Goal: Task Accomplishment & Management: Complete application form

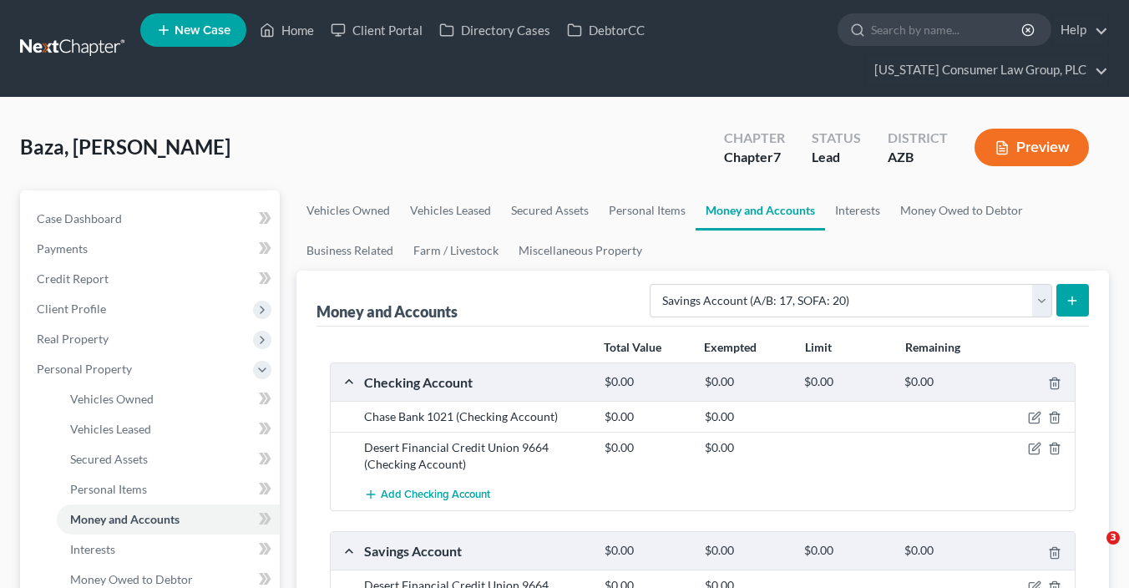
select select "savings"
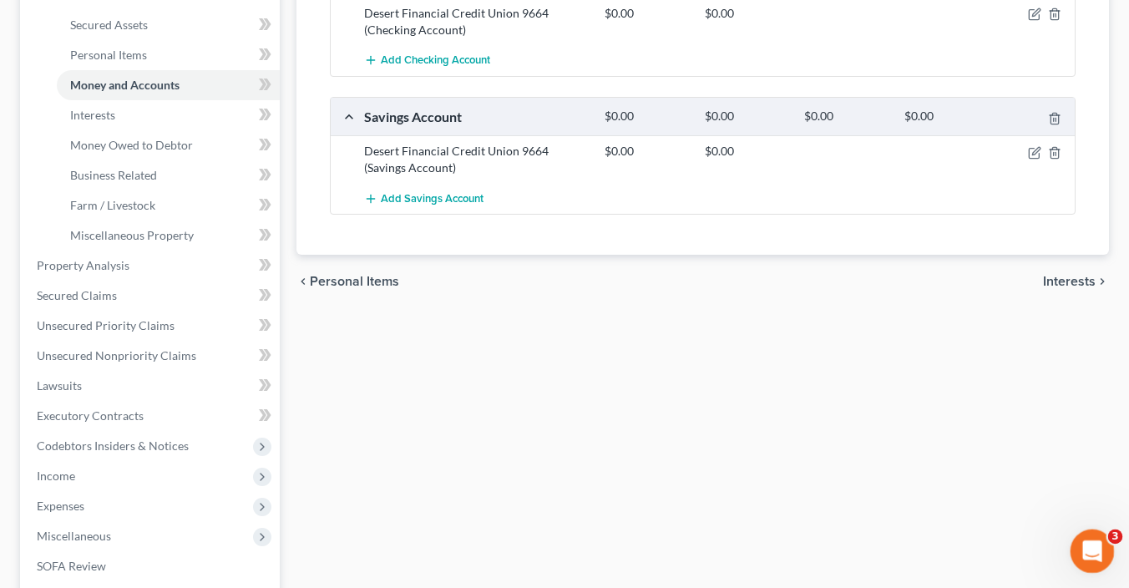
scroll to position [437, 0]
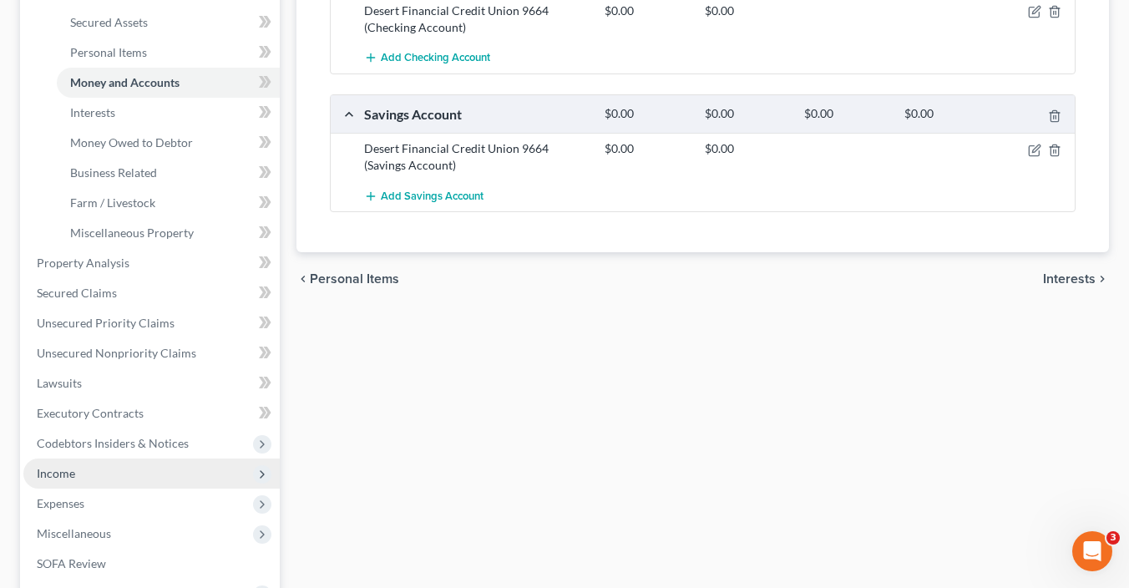
click at [83, 468] on span "Income" at bounding box center [151, 473] width 256 height 30
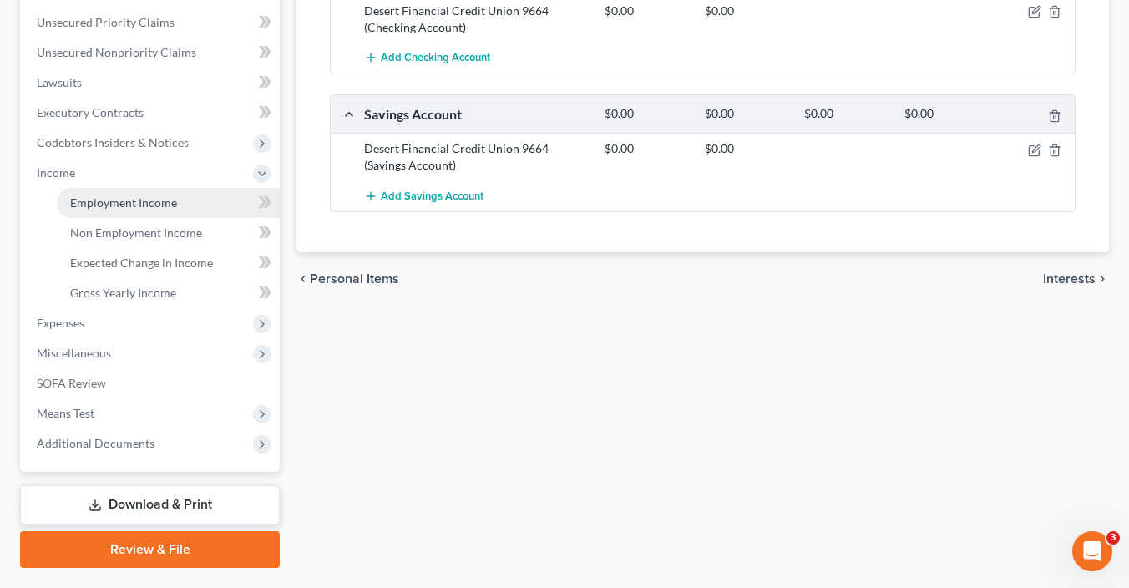
click at [144, 200] on span "Employment Income" at bounding box center [123, 202] width 107 height 14
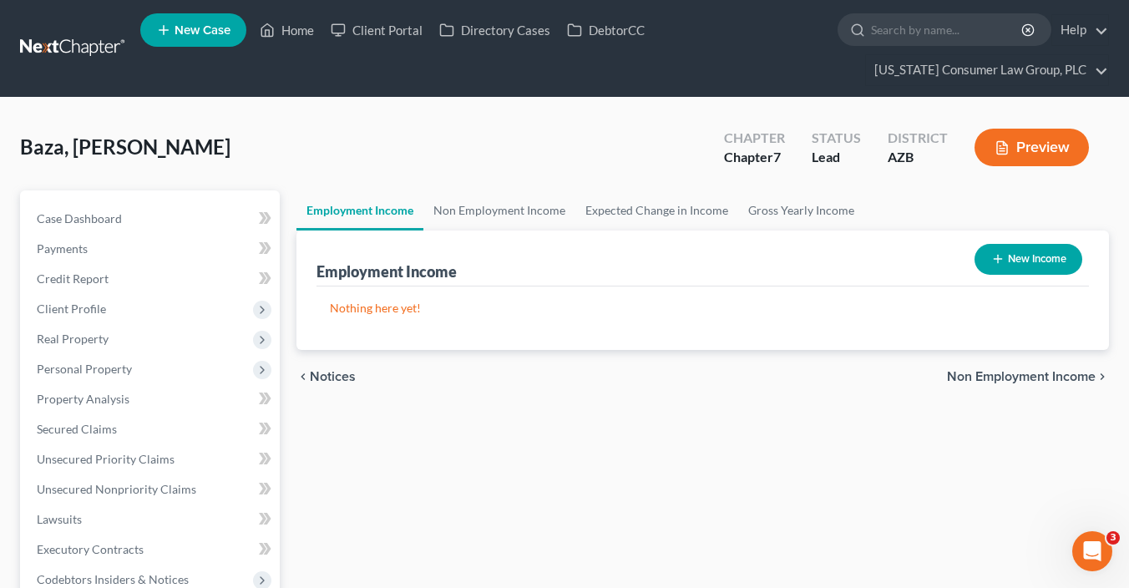
click at [993, 261] on icon "button" at bounding box center [997, 258] width 13 height 13
select select "0"
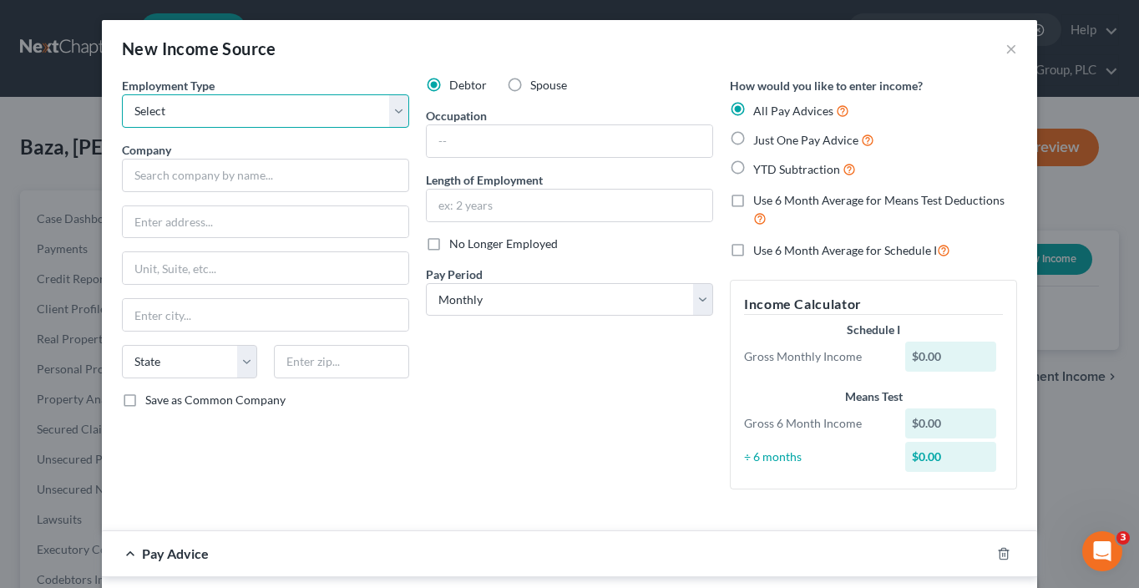
click at [240, 114] on select "Select Full or Part Time Employment Self Employment" at bounding box center [265, 110] width 287 height 33
select select "0"
click at [122, 94] on select "Select Full or Part Time Employment Self Employment" at bounding box center [265, 110] width 287 height 33
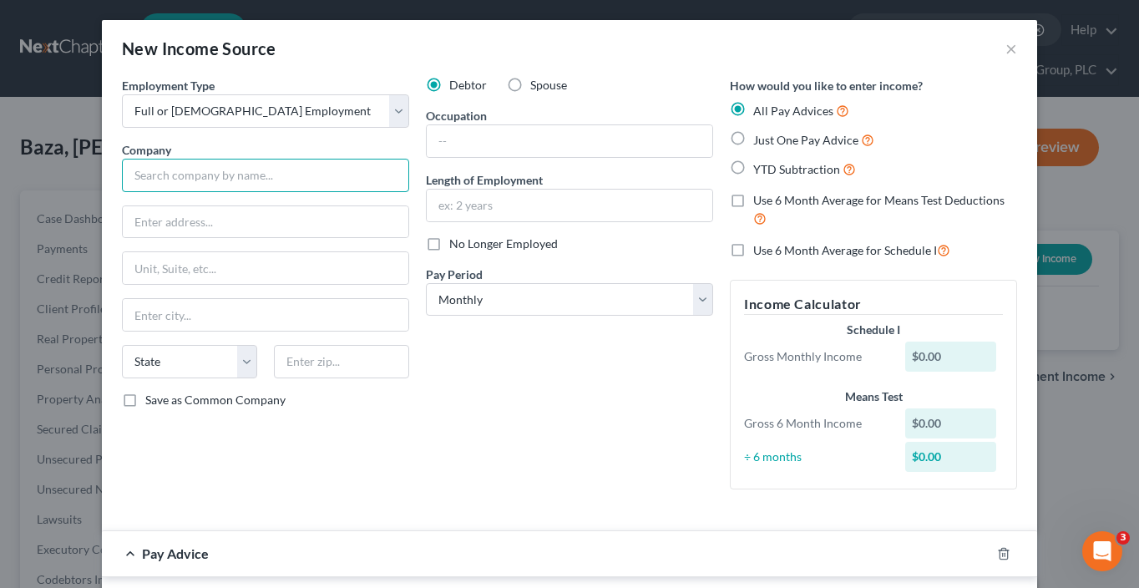
click at [216, 184] on input "text" at bounding box center [265, 175] width 287 height 33
click at [306, 171] on input "text" at bounding box center [265, 175] width 287 height 33
type input "Palm Valley Healthcare, LLC"
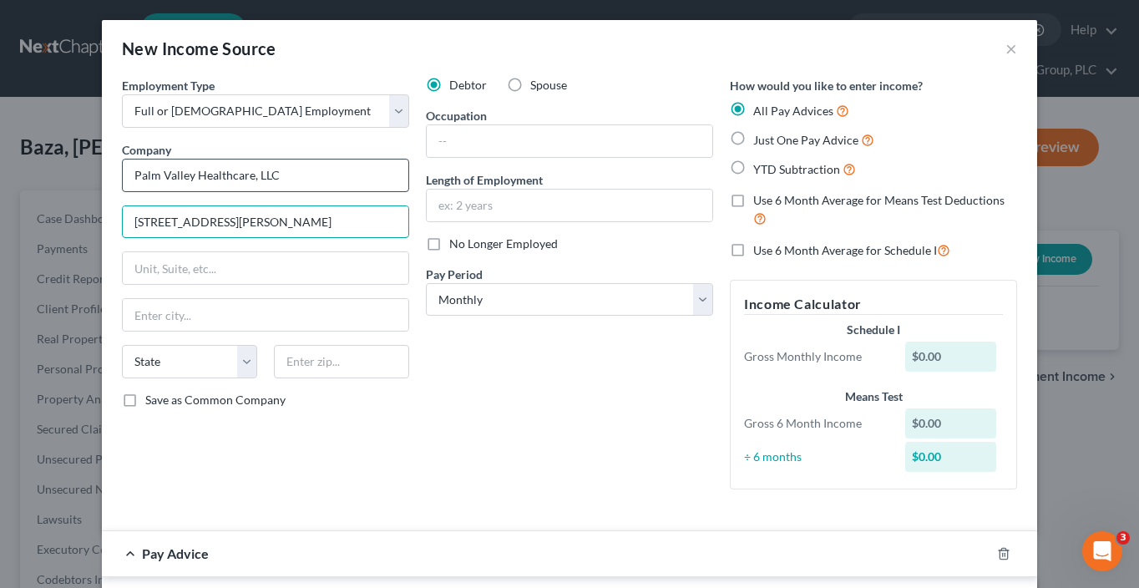
type input "13575 W. McDowell Rd."
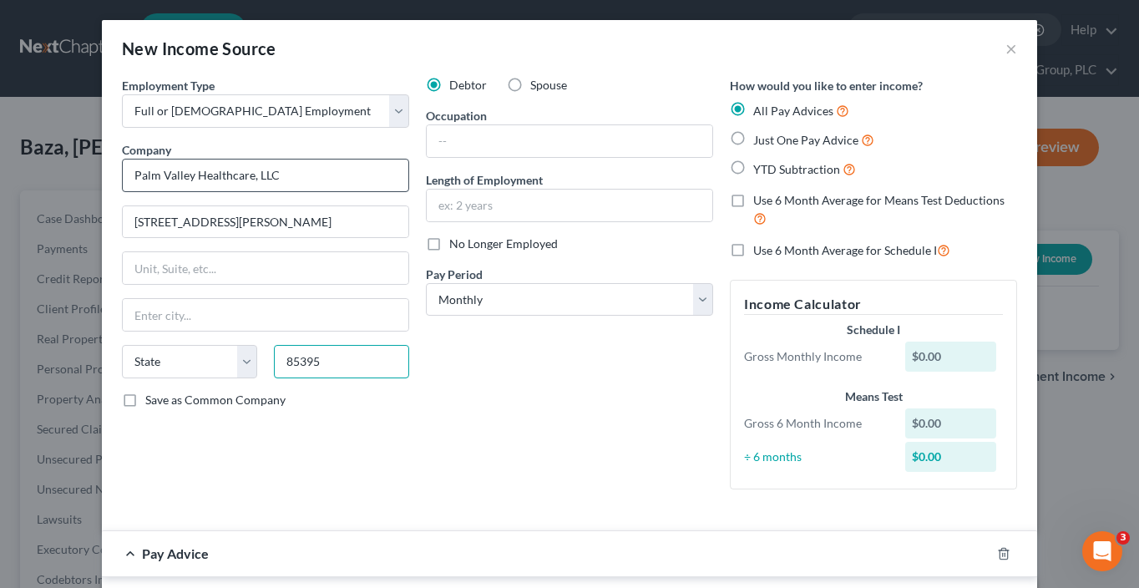
type input "85395"
type input "Peoria"
select select "3"
click at [505, 139] on input "text" at bounding box center [570, 141] width 286 height 32
drag, startPoint x: 419, startPoint y: 362, endPoint x: 464, endPoint y: 316, distance: 64.4
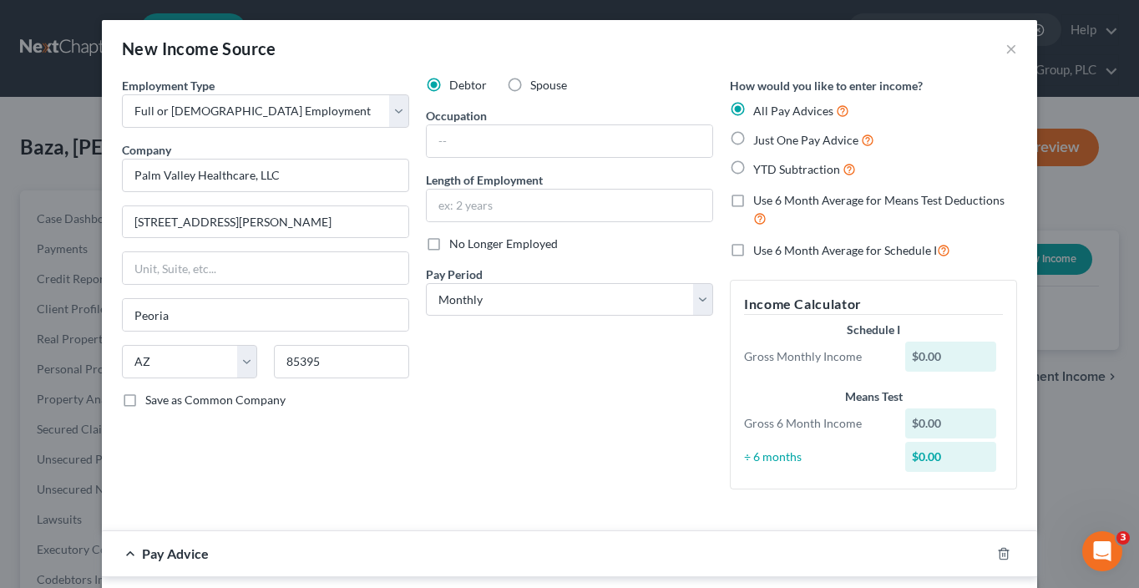
click at [427, 365] on div "Debtor Spouse Occupation Length of Employment No Longer Employed Pay Period * S…" at bounding box center [569, 290] width 304 height 426
click at [476, 289] on select "Select Monthly Twice Monthly Every Other Week Weekly" at bounding box center [569, 299] width 287 height 33
select select "2"
click at [426, 283] on select "Select Monthly Twice Monthly Every Other Week Weekly" at bounding box center [569, 299] width 287 height 33
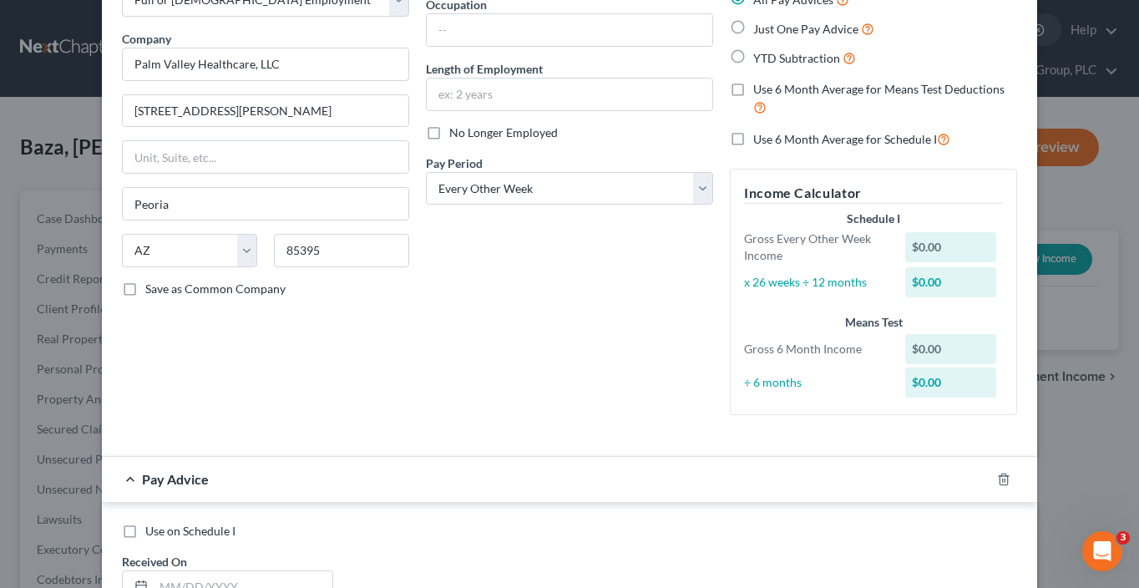
scroll to position [402, 0]
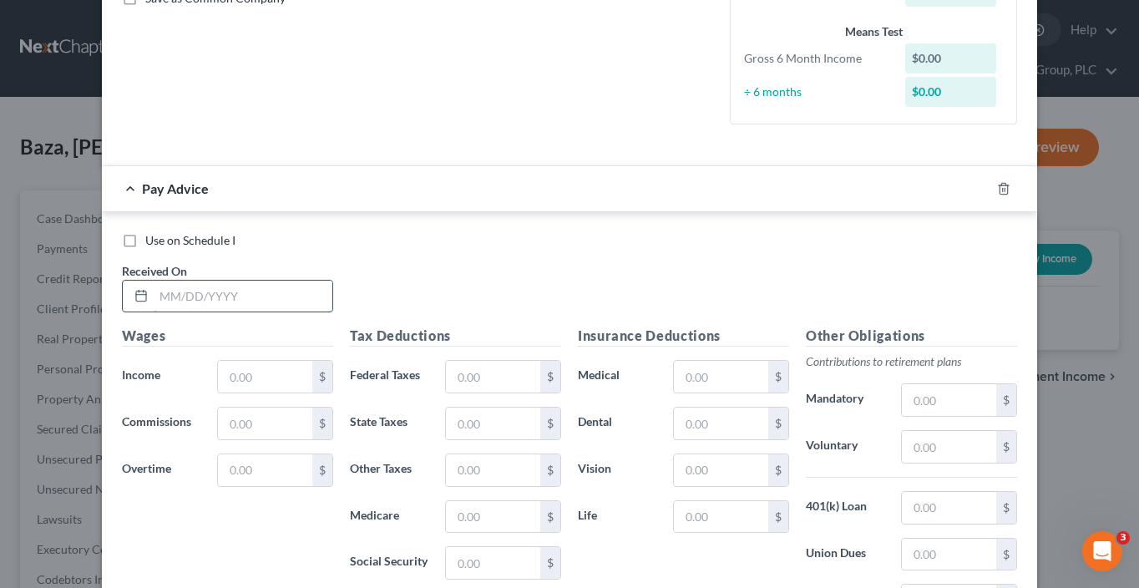
click at [244, 297] on input "text" at bounding box center [243, 297] width 179 height 32
type input "4/4/25"
type input "2,014.63"
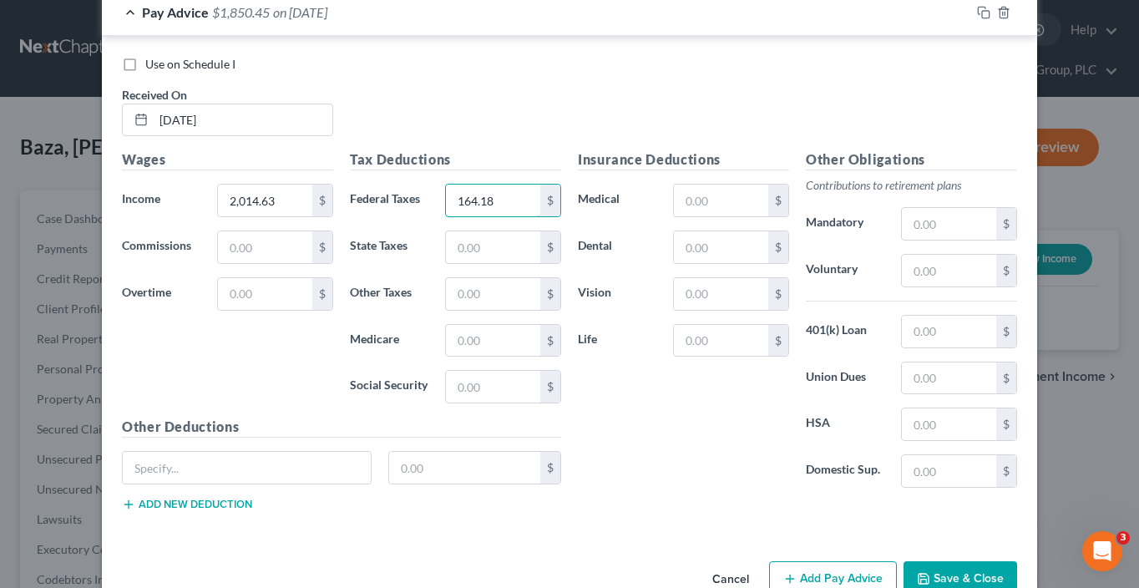
scroll to position [615, 0]
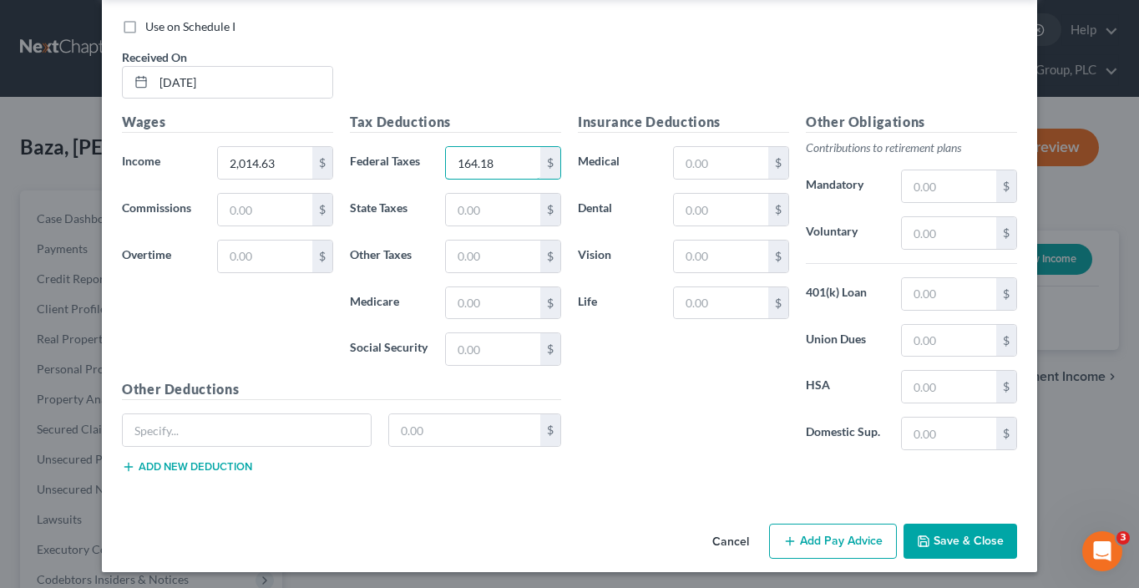
type input "164.18"
click at [834, 542] on button "Add Pay Advice" at bounding box center [833, 541] width 128 height 35
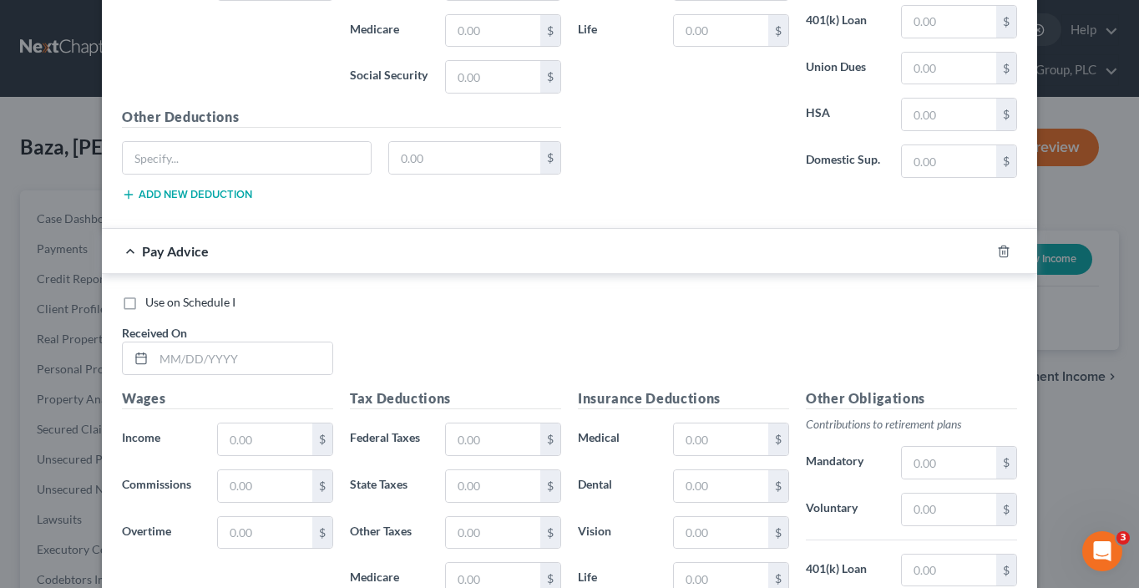
scroll to position [1161, 0]
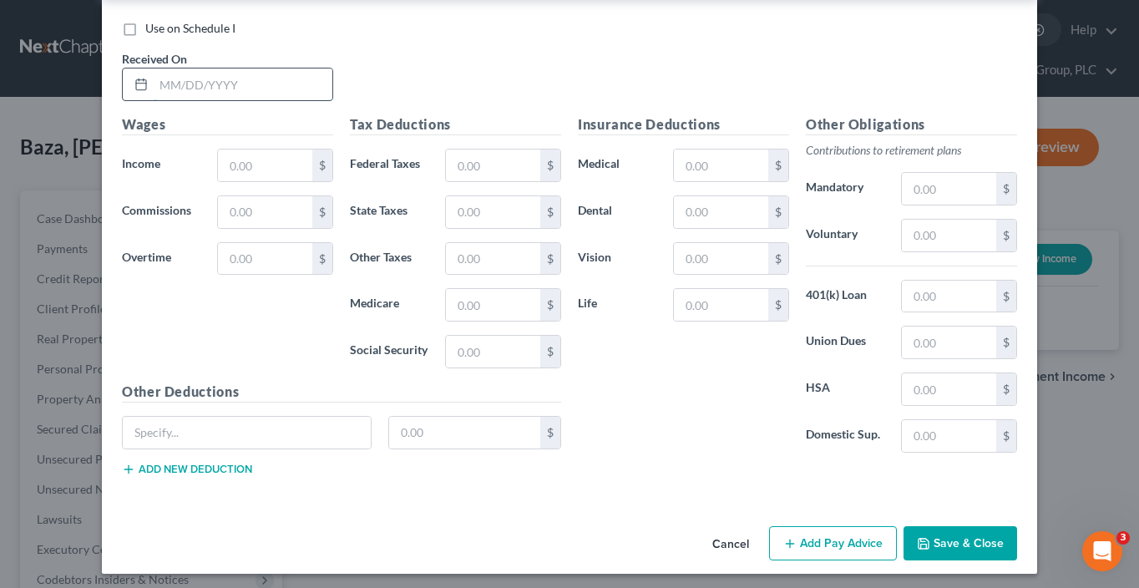
click at [186, 81] on input "text" at bounding box center [243, 84] width 179 height 32
type input "4/18/25"
type input "1,846.52"
type input "150.49"
click at [833, 526] on button "Add Pay Advice" at bounding box center [833, 543] width 128 height 35
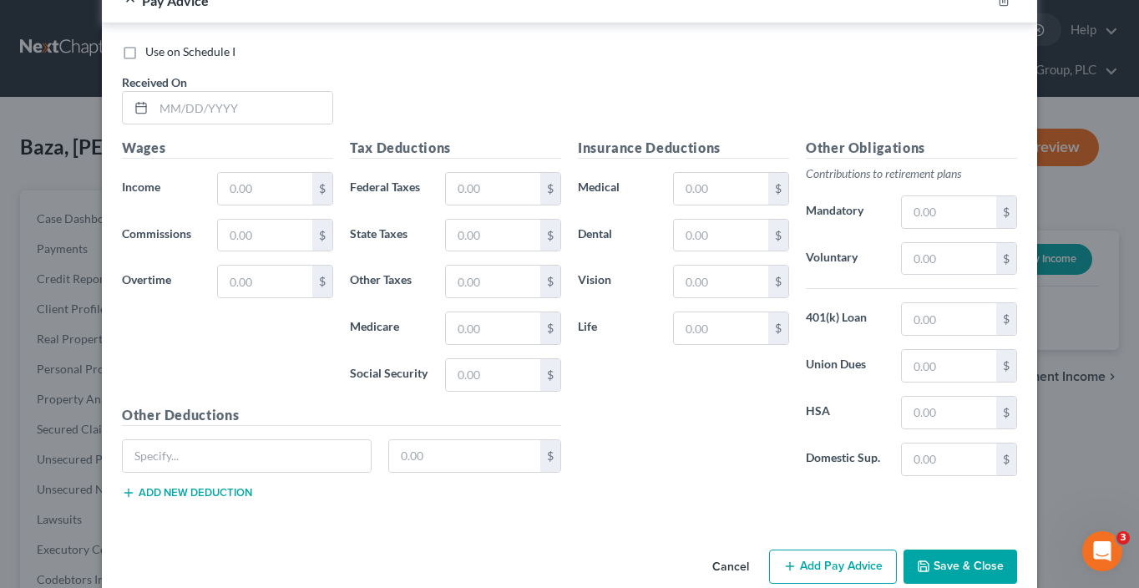
scroll to position [1702, 0]
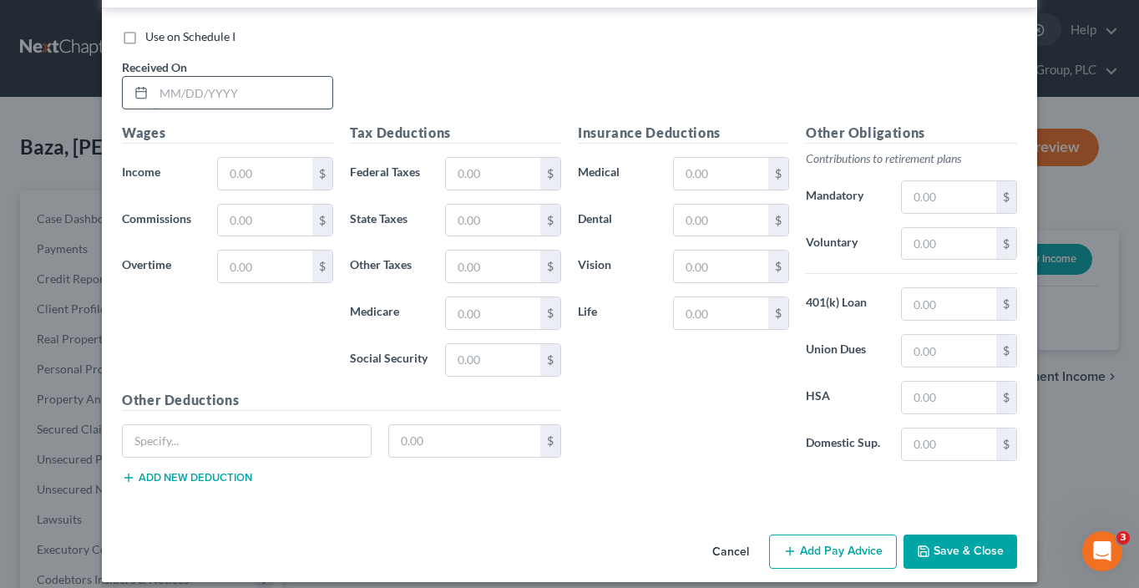
click at [203, 90] on input "text" at bounding box center [243, 93] width 179 height 32
type input "5/2/25"
type input "1,468.56"
type input "119.69"
click at [843, 534] on button "Add Pay Advice" at bounding box center [833, 551] width 128 height 35
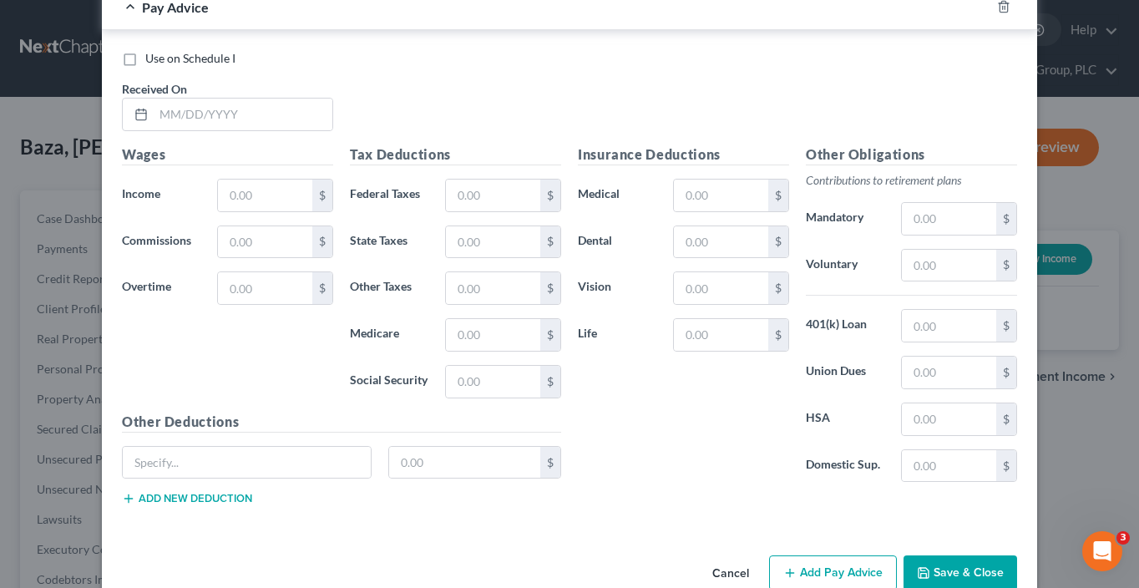
scroll to position [2252, 0]
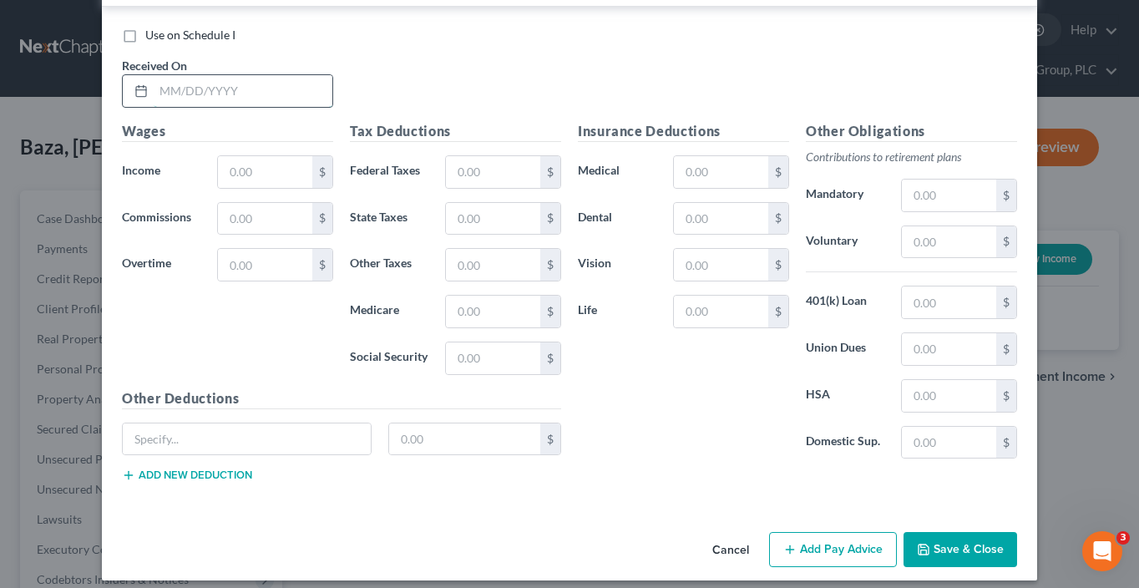
click at [286, 75] on input "text" at bounding box center [243, 91] width 179 height 32
type input "5/16/25"
type input "1,256.19"
type input "102.37"
click at [830, 538] on button "Add Pay Advice" at bounding box center [833, 549] width 128 height 35
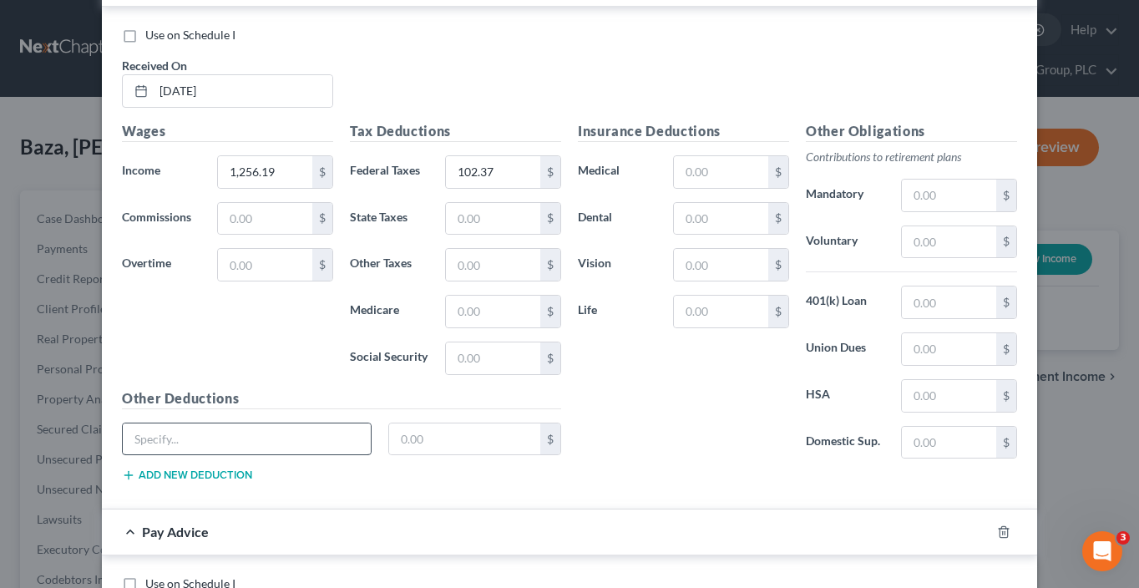
scroll to position [2798, 0]
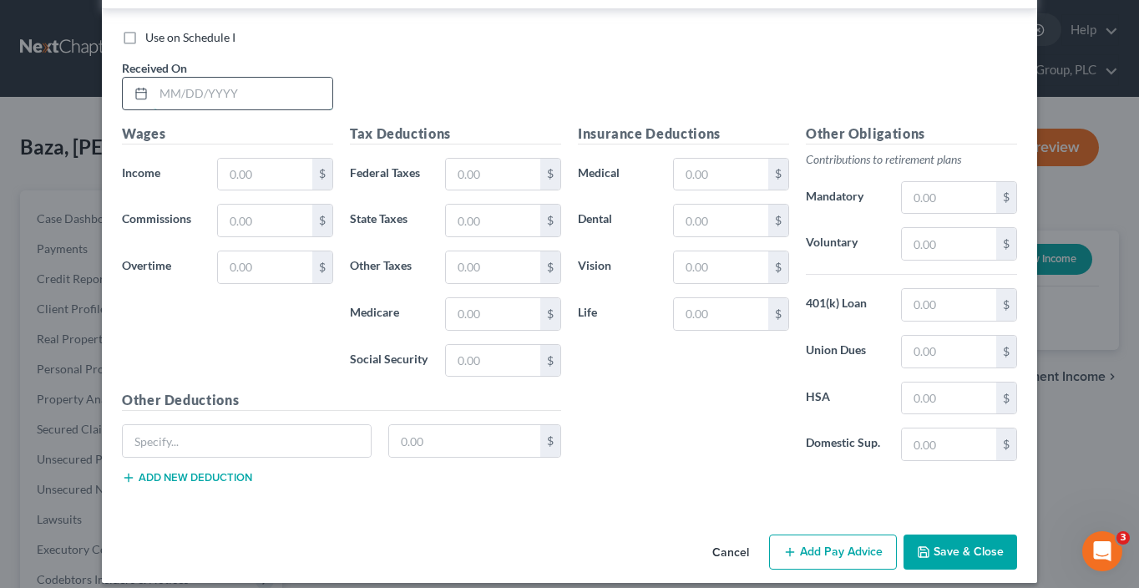
click at [185, 78] on input "text" at bounding box center [243, 94] width 179 height 32
type input "5/30/25"
type input "2,233.88"
type input "182.06"
click at [852, 545] on button "Add Pay Advice" at bounding box center [833, 551] width 128 height 35
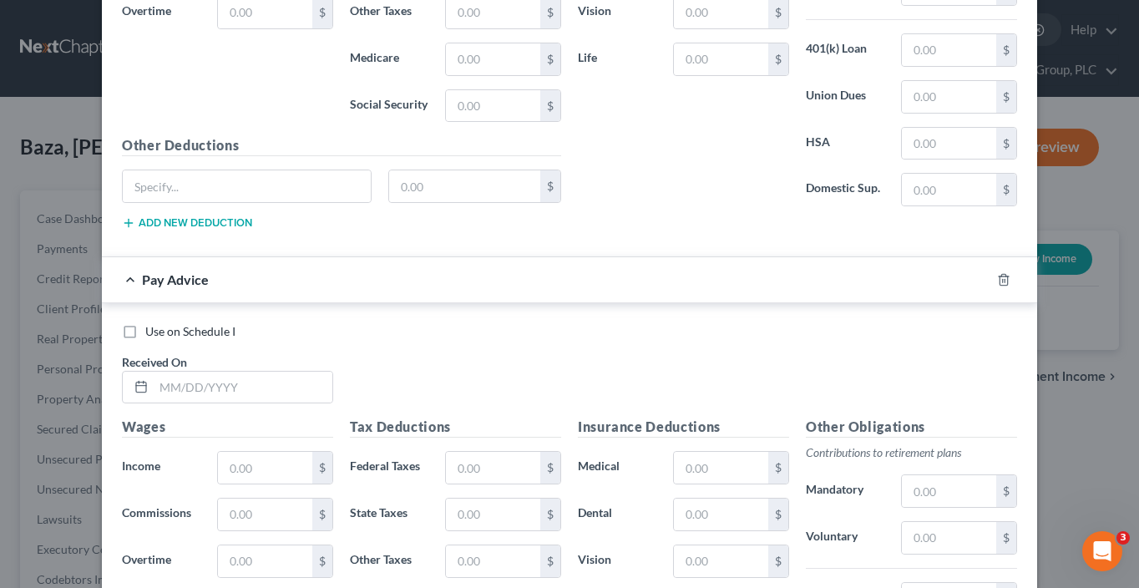
scroll to position [3343, 0]
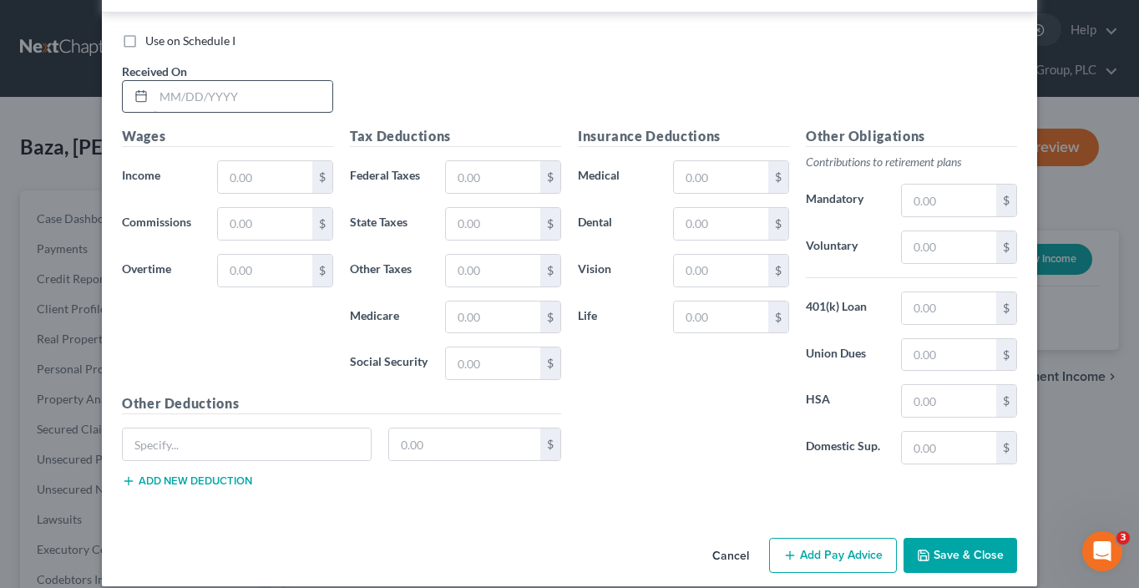
click at [206, 81] on input "text" at bounding box center [243, 97] width 179 height 32
type input "6/2/25"
type input "2,051.82"
click at [830, 539] on button "Add Pay Advice" at bounding box center [833, 555] width 128 height 35
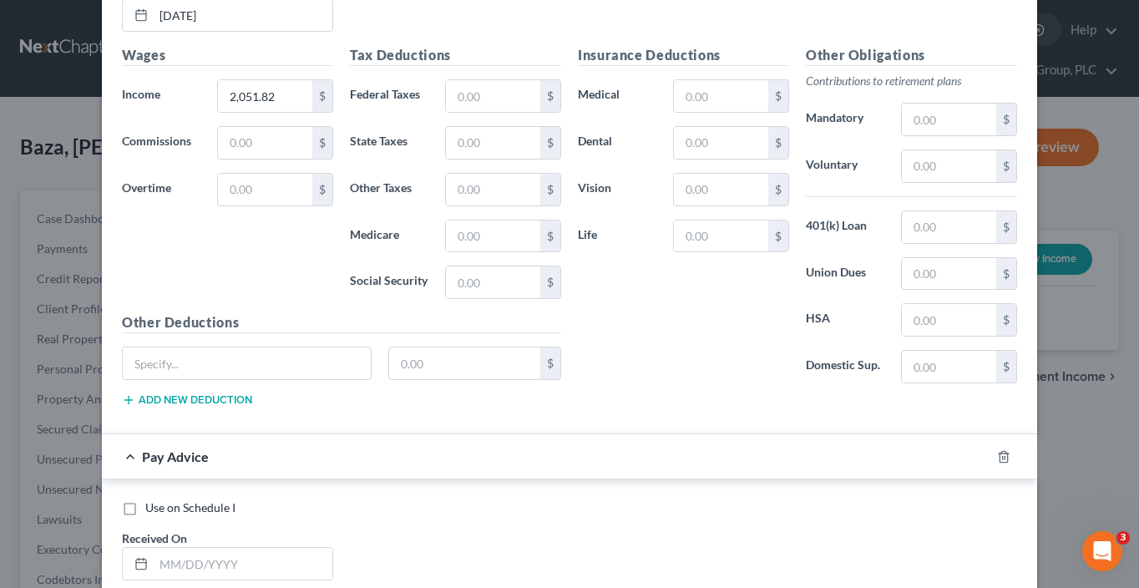
scroll to position [3736, 0]
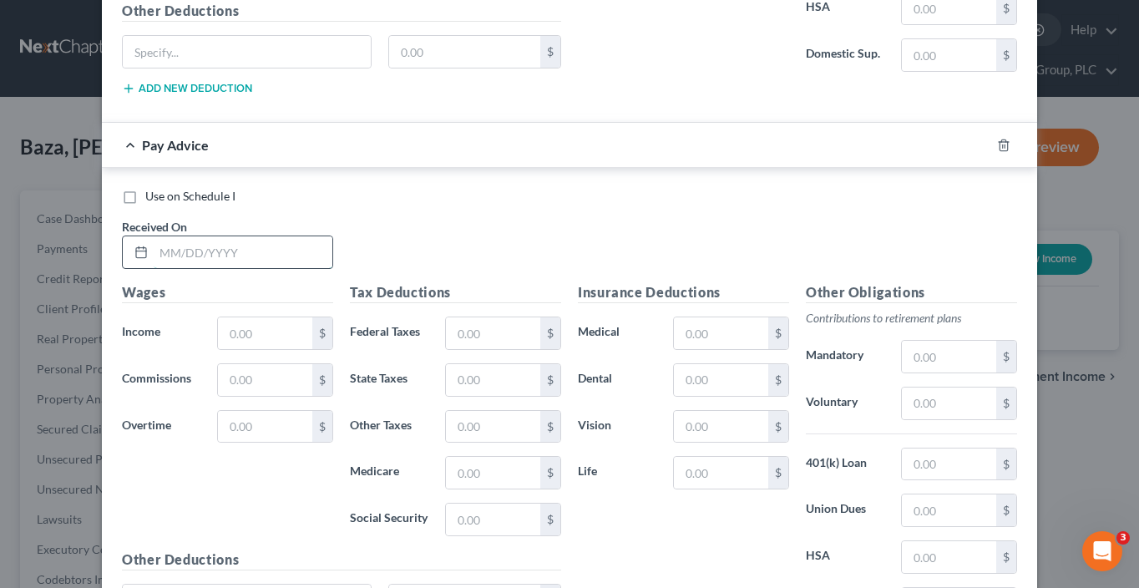
click at [280, 236] on input "text" at bounding box center [243, 252] width 179 height 32
type input "6/27/25"
type input "1,716.96"
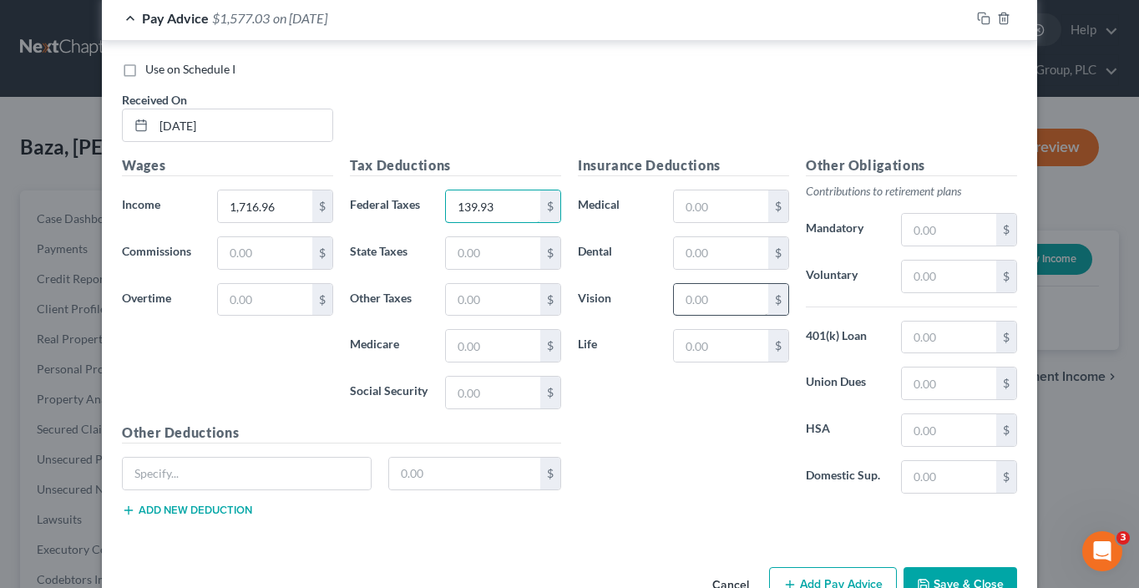
scroll to position [3888, 0]
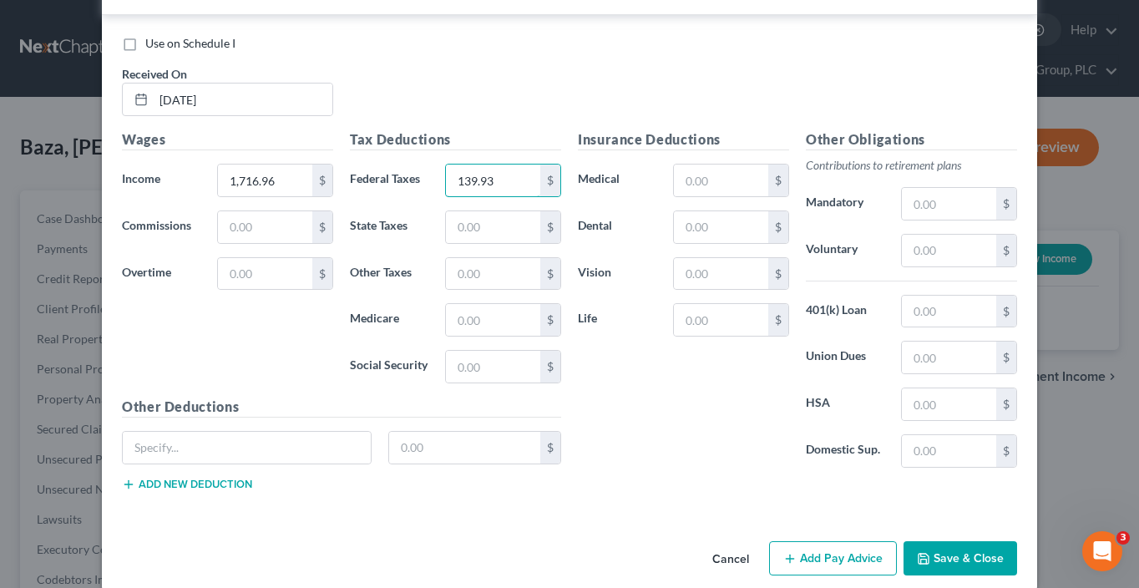
type input "139.93"
click at [843, 541] on button "Add Pay Advice" at bounding box center [833, 558] width 128 height 35
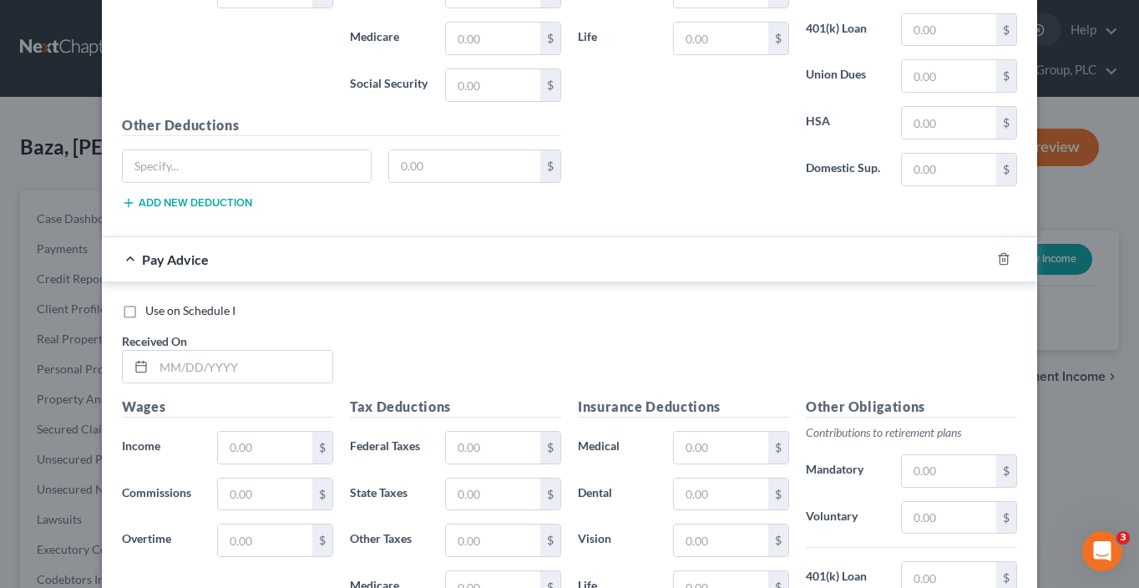
scroll to position [4318, 0]
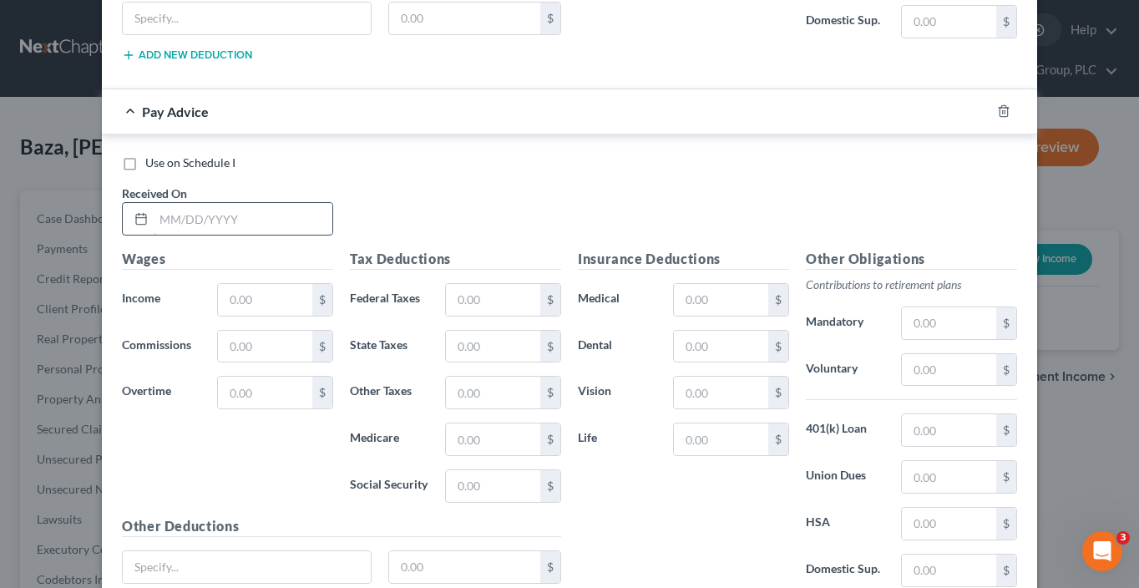
click at [284, 203] on input "text" at bounding box center [243, 219] width 179 height 32
type input "7/11/25"
type input "1,961.53"
type input "159.87"
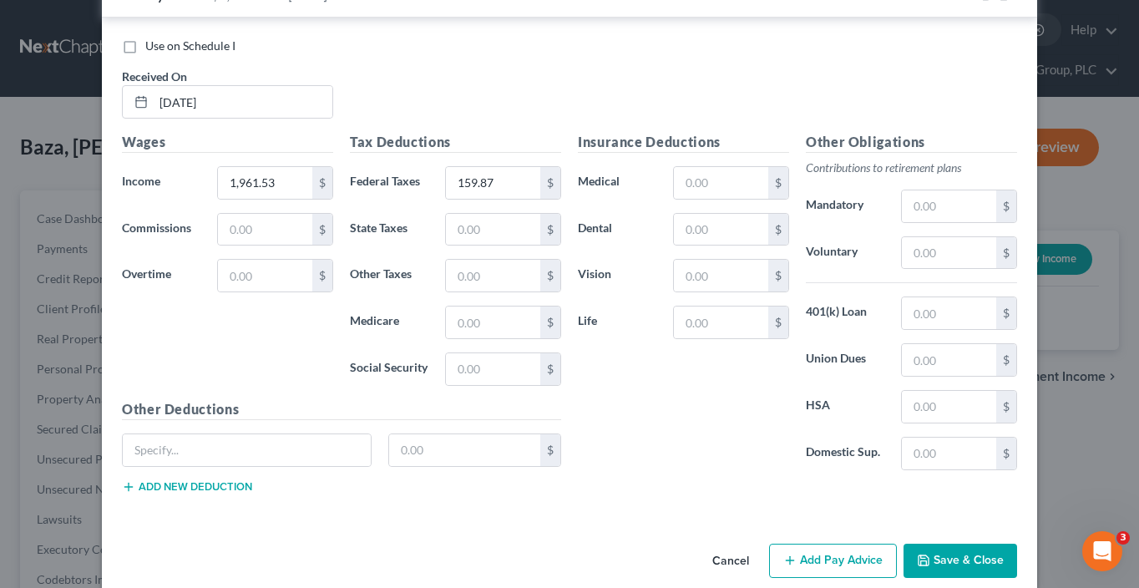
click at [839, 544] on button "Add Pay Advice" at bounding box center [833, 561] width 128 height 35
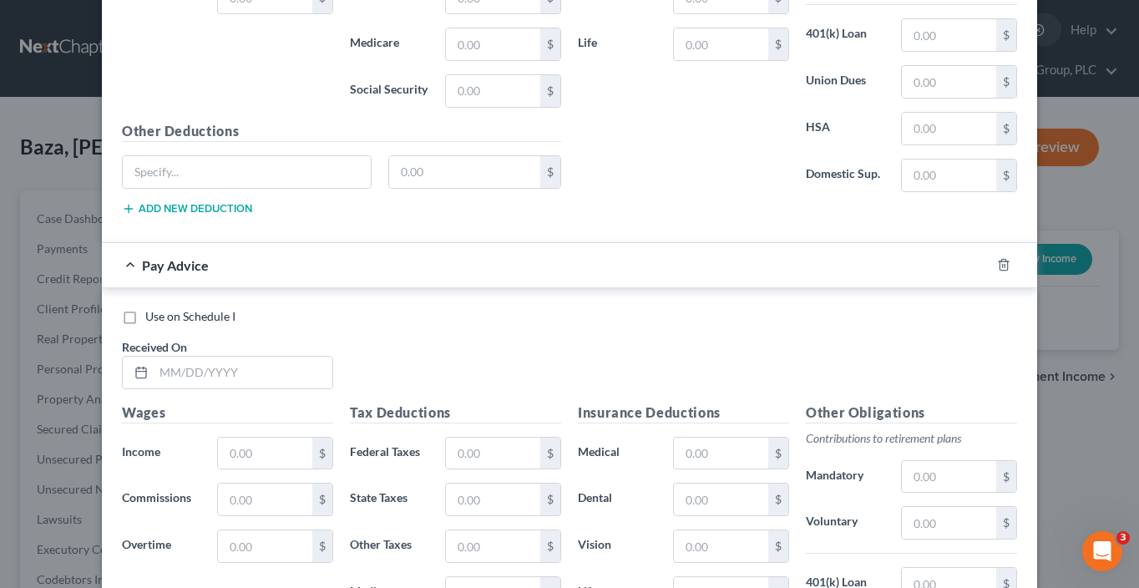
scroll to position [4980, 0]
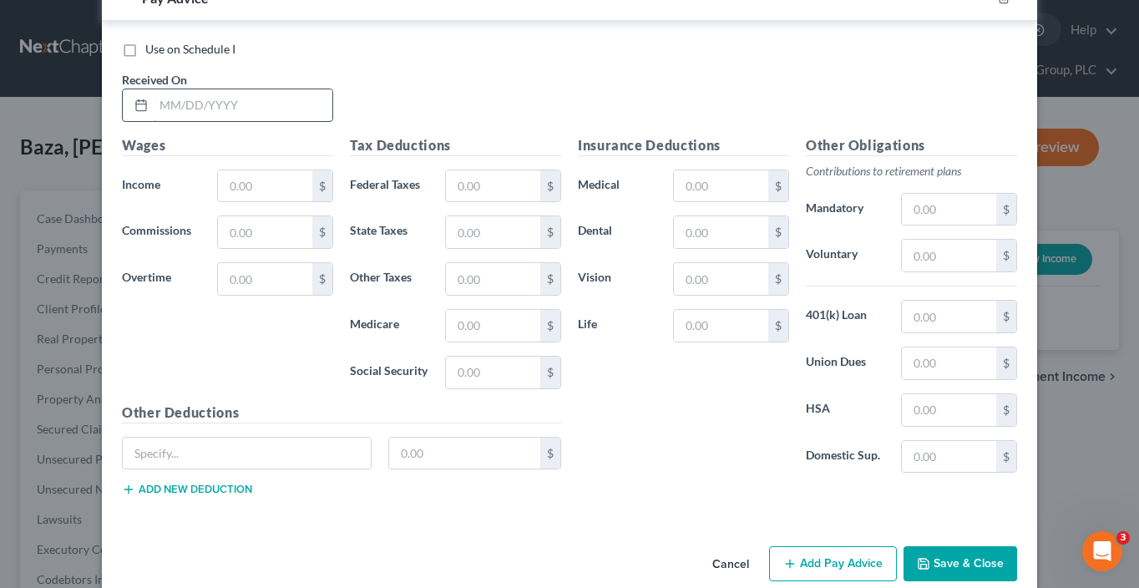
click at [205, 89] on input "text" at bounding box center [243, 105] width 179 height 32
type input "7/25/25"
type input "2,072.50"
type input "168.90"
click at [813, 546] on button "Add Pay Advice" at bounding box center [833, 563] width 128 height 35
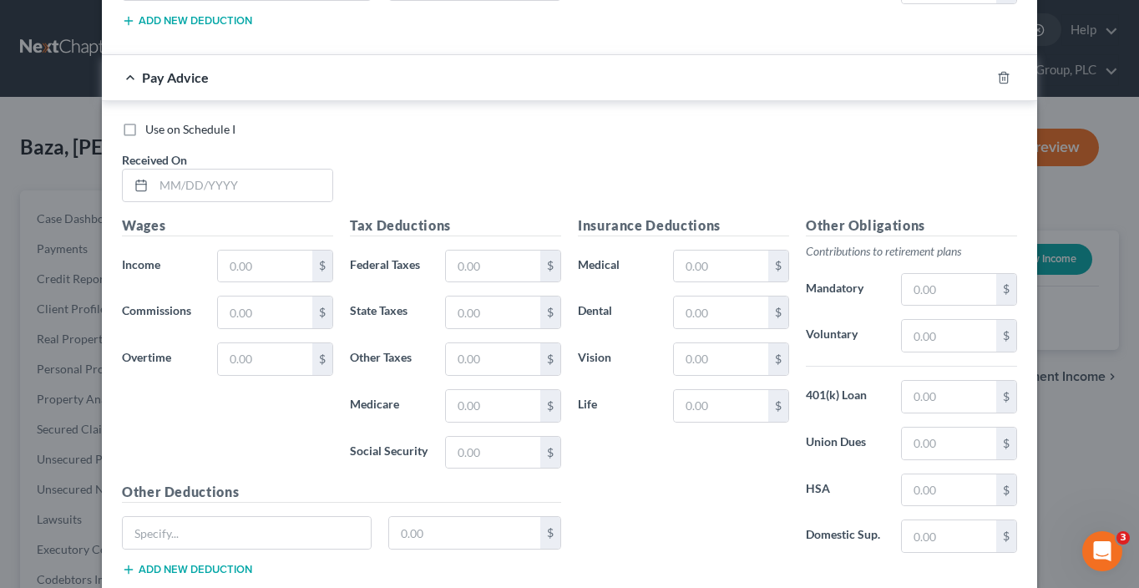
scroll to position [5525, 0]
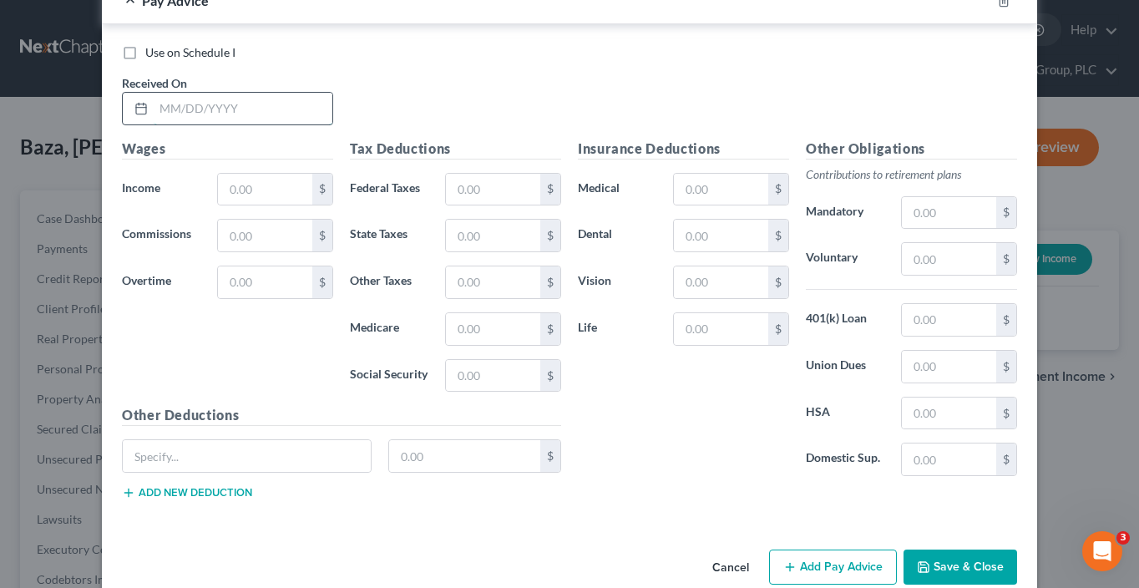
click at [251, 93] on input "text" at bounding box center [243, 109] width 179 height 32
type input "8/8/25"
type input "1,209.04"
type input "98.54"
drag, startPoint x: 865, startPoint y: 544, endPoint x: 836, endPoint y: 548, distance: 29.4
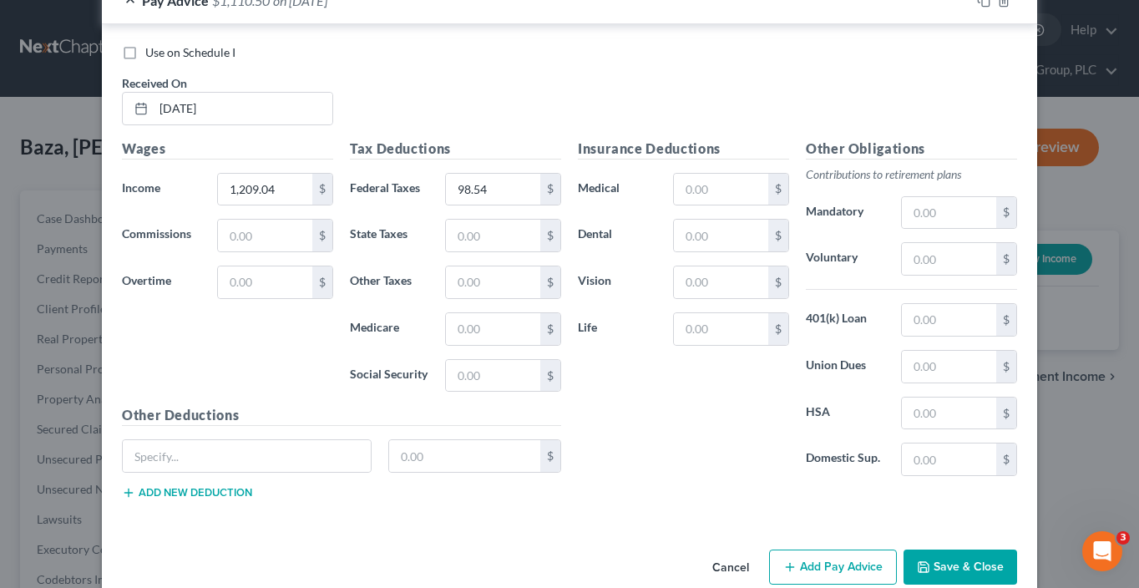
click at [864, 549] on button "Add Pay Advice" at bounding box center [833, 566] width 128 height 35
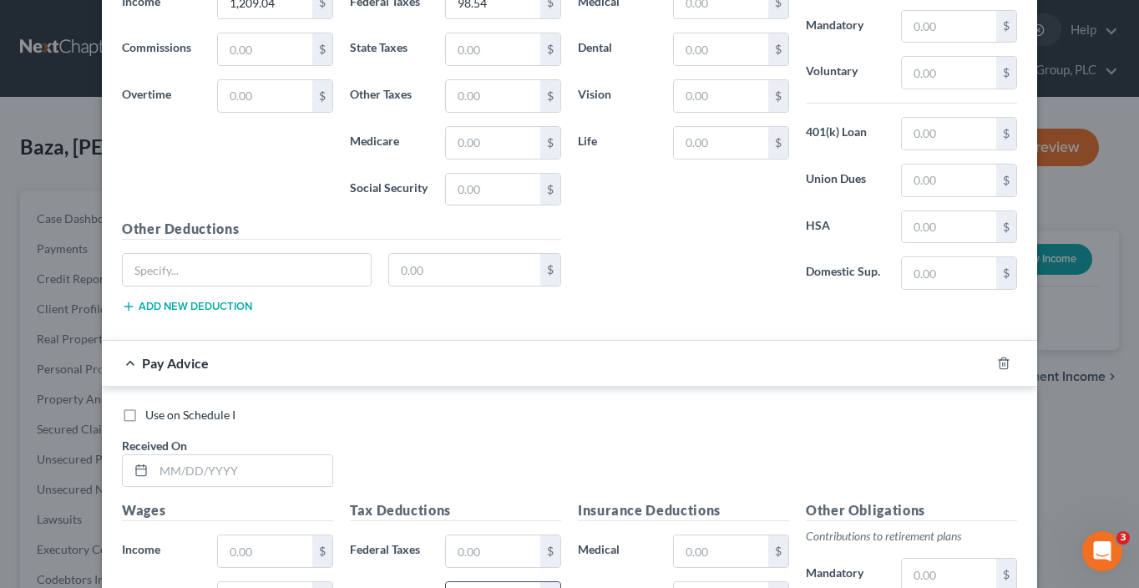
scroll to position [5941, 0]
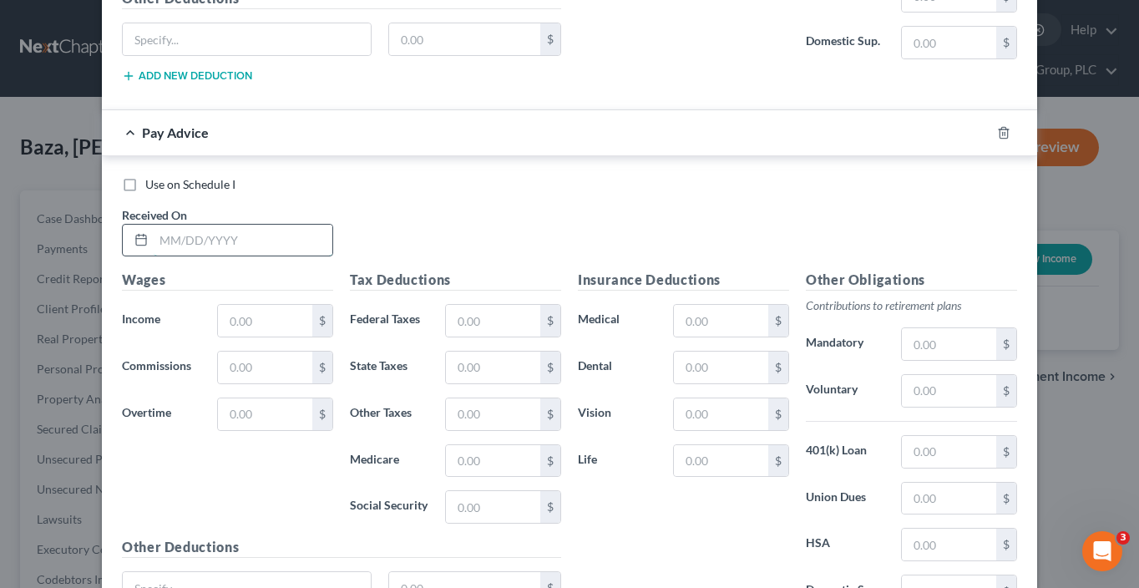
click at [255, 225] on input "text" at bounding box center [243, 241] width 179 height 32
type input "8/22/25"
type input "1,530.28"
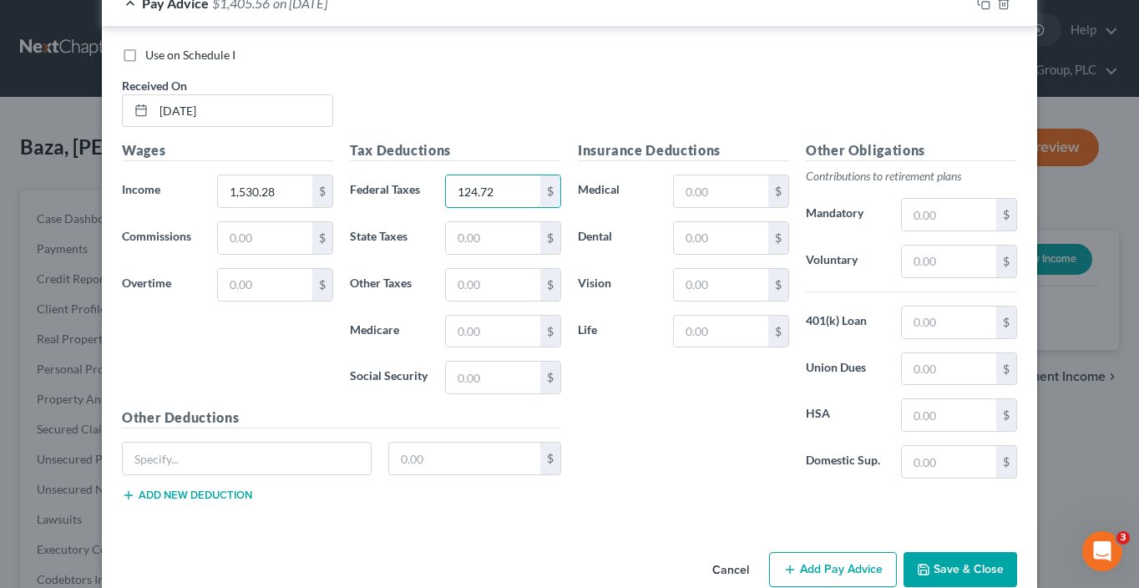
type input "124.72"
click at [872, 552] on button "Add Pay Advice" at bounding box center [833, 569] width 128 height 35
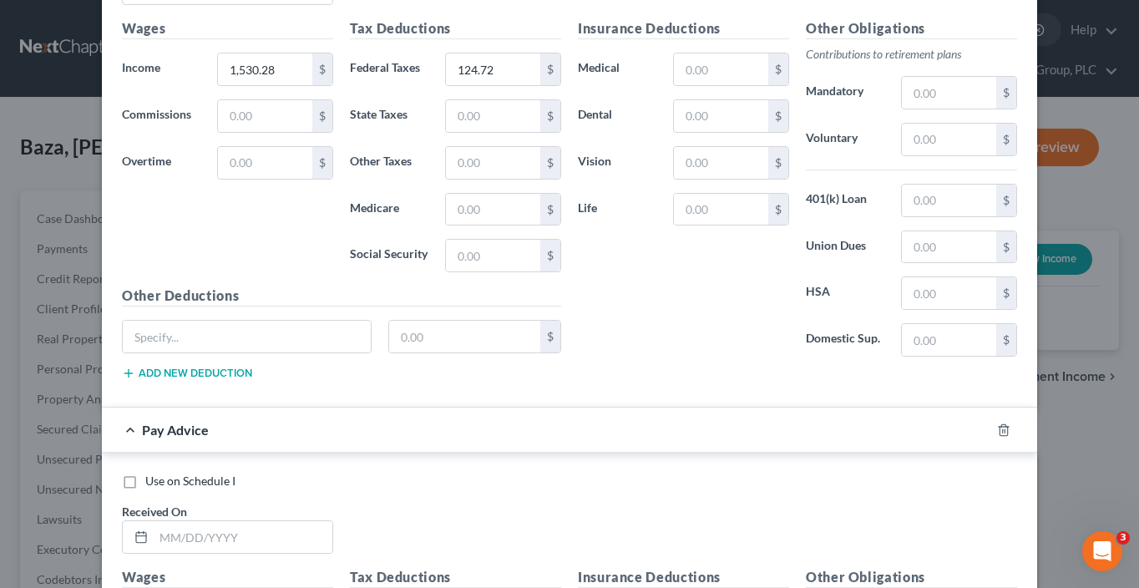
scroll to position [6507, 0]
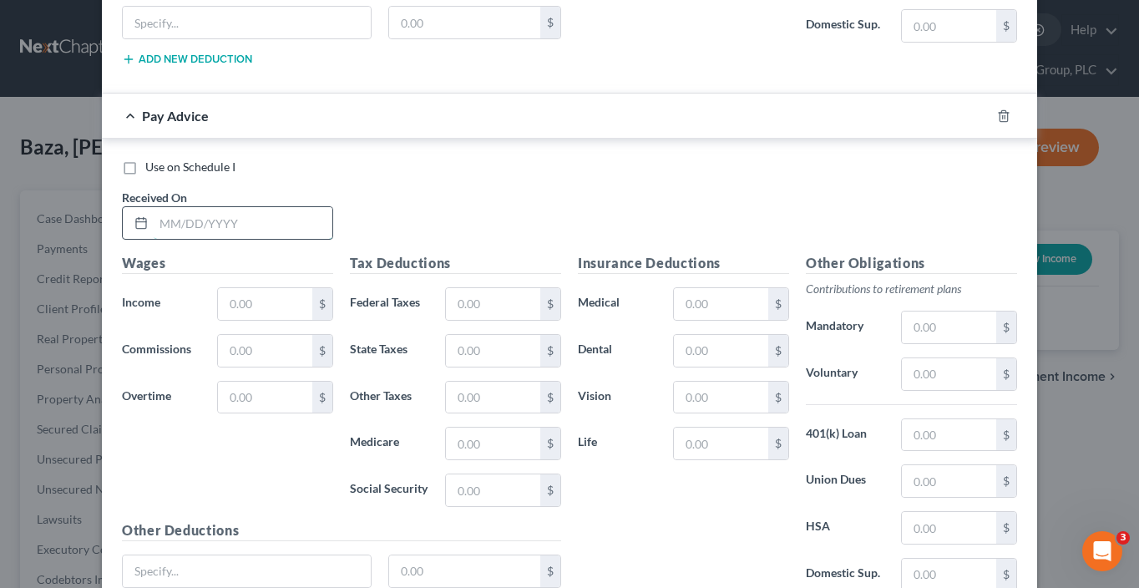
click at [215, 207] on input "text" at bounding box center [243, 223] width 179 height 32
type input "9/5/25"
type input "1,504.20"
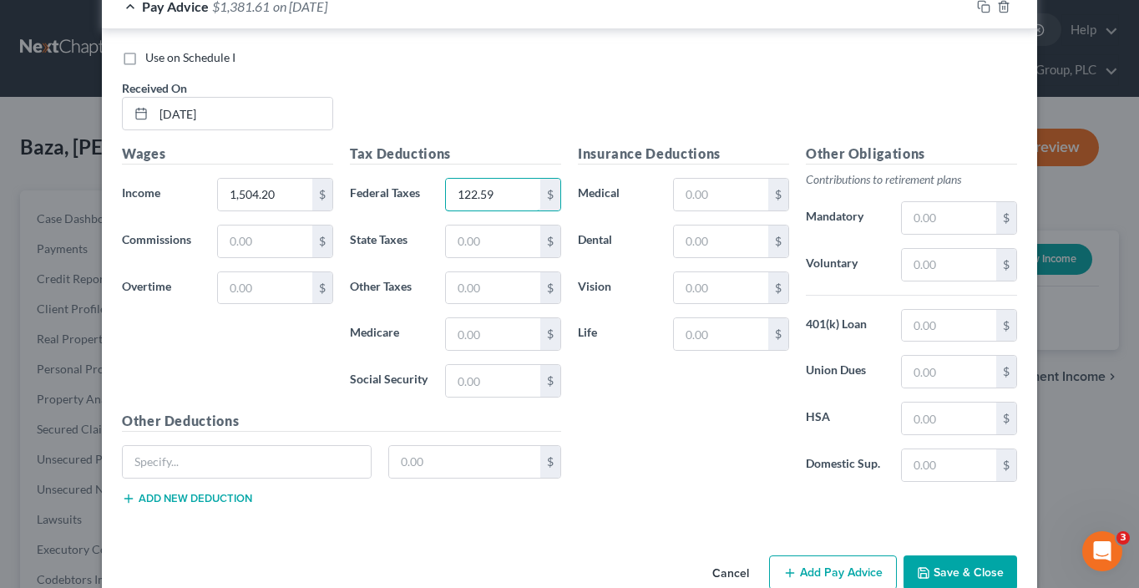
type input "122.59"
click at [811, 555] on button "Add Pay Advice" at bounding box center [833, 572] width 128 height 35
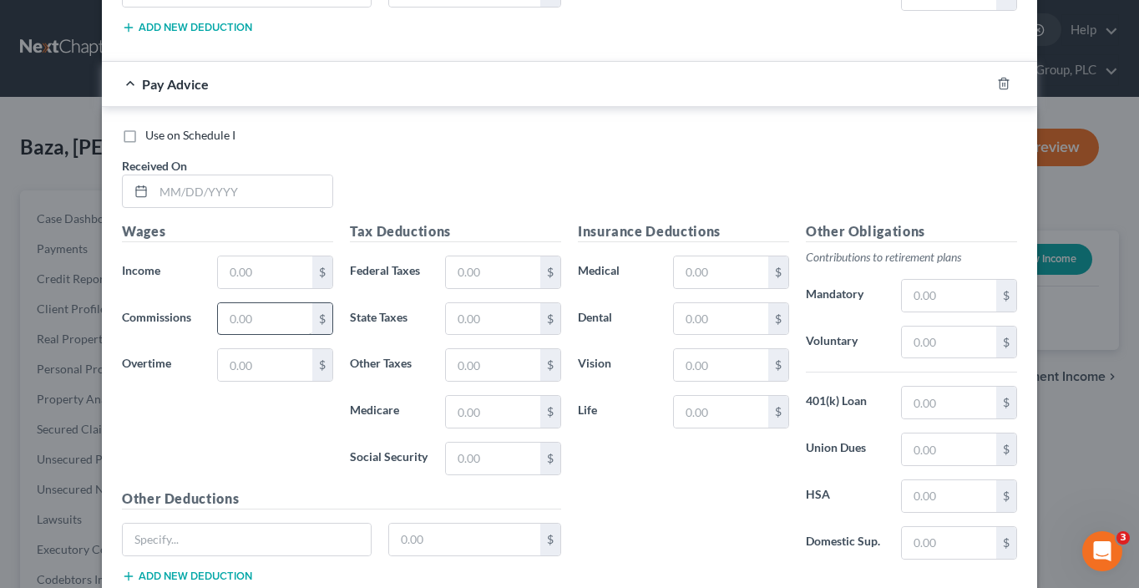
scroll to position [7161, 0]
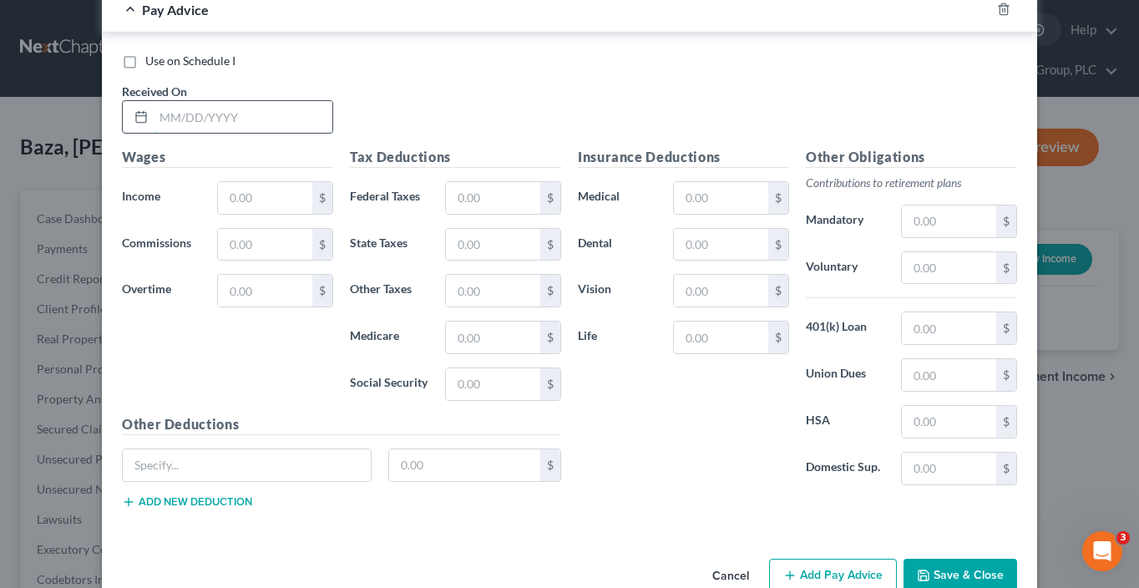
click at [235, 101] on input "text" at bounding box center [243, 117] width 179 height 32
type input "9/19/25"
type input "1,487.73"
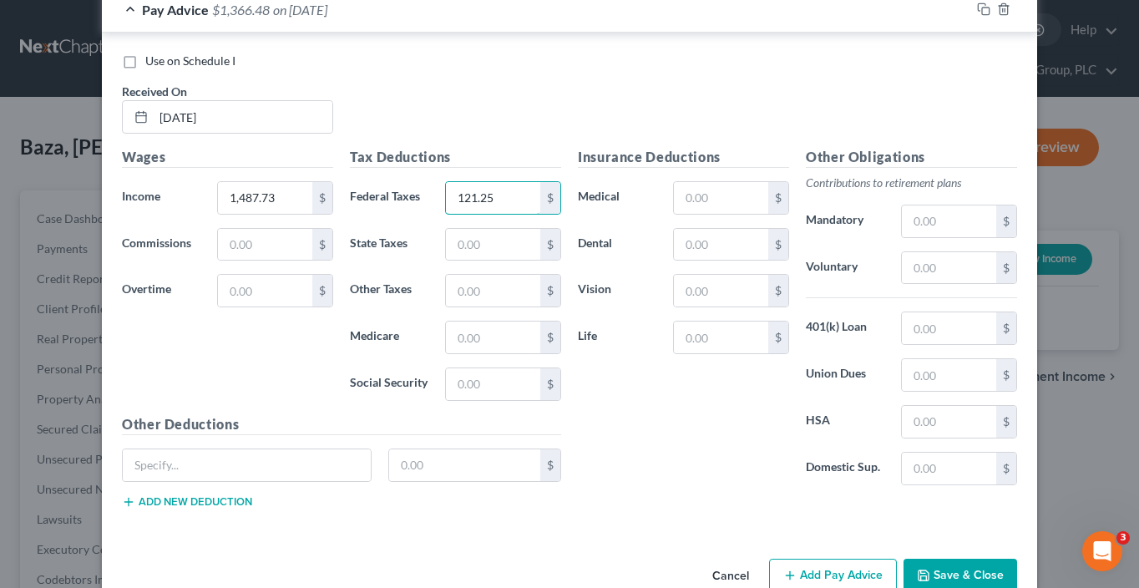
type input "121.25"
